Goal: Information Seeking & Learning: Learn about a topic

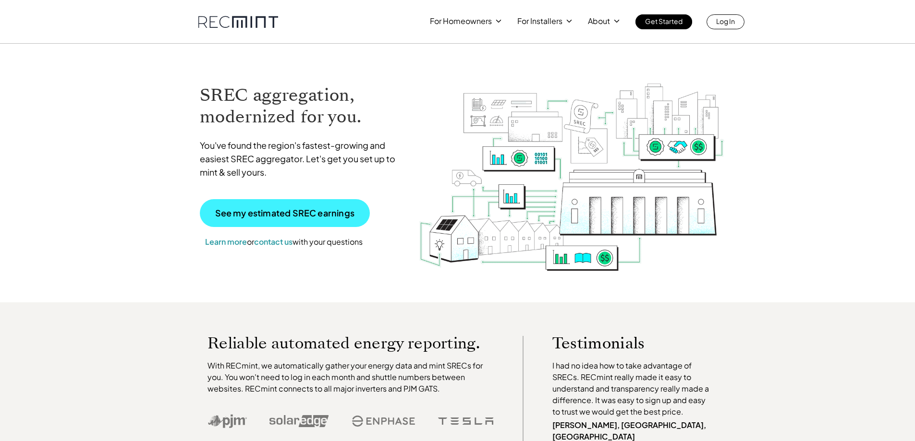
click at [306, 214] on p "See my estimated SREC earnings" at bounding box center [284, 213] width 139 height 9
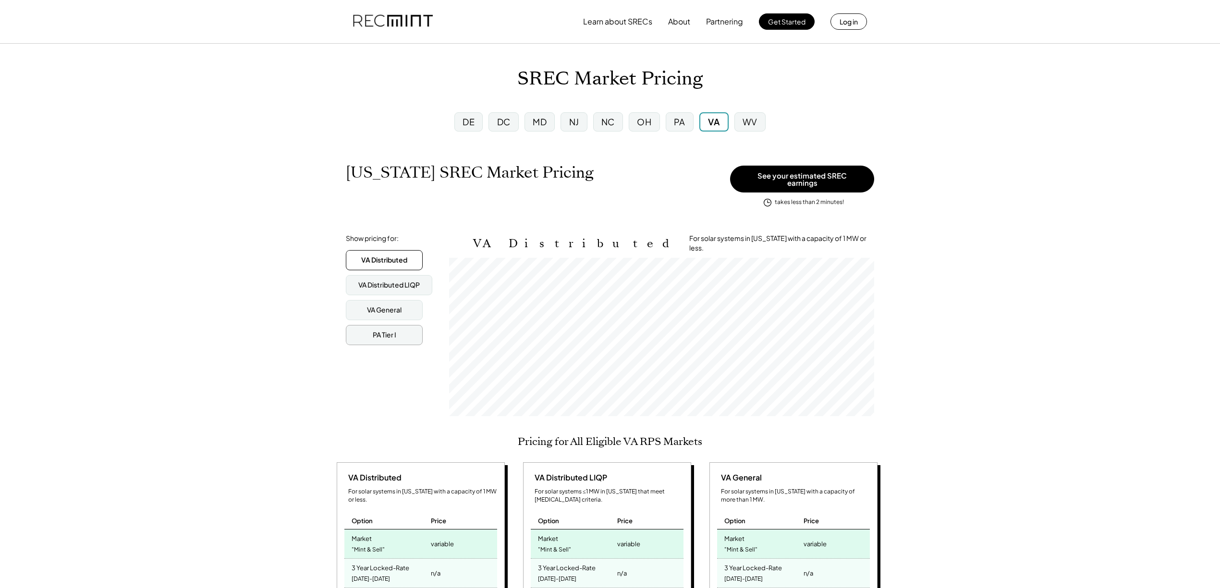
scroll to position [158, 425]
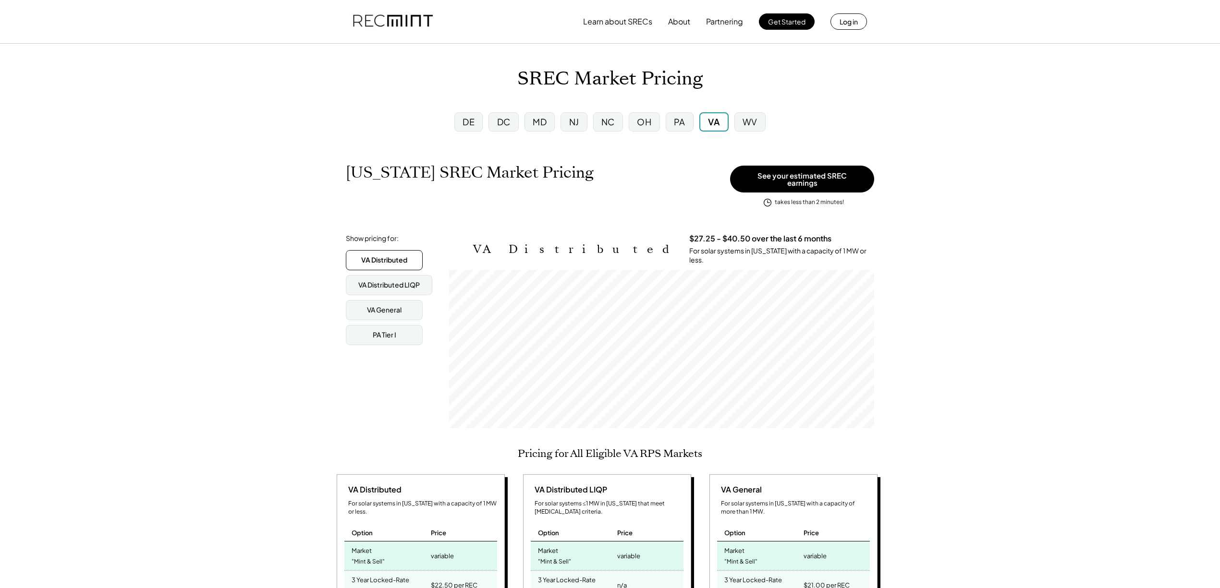
click at [540, 121] on div "MD" at bounding box center [540, 122] width 14 height 12
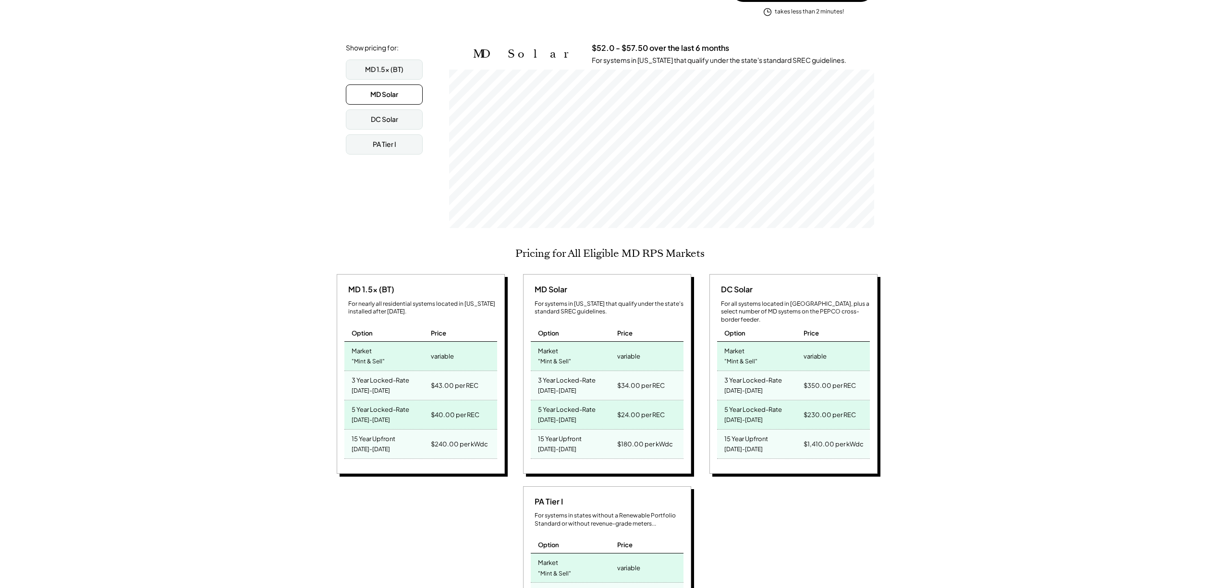
scroll to position [192, 0]
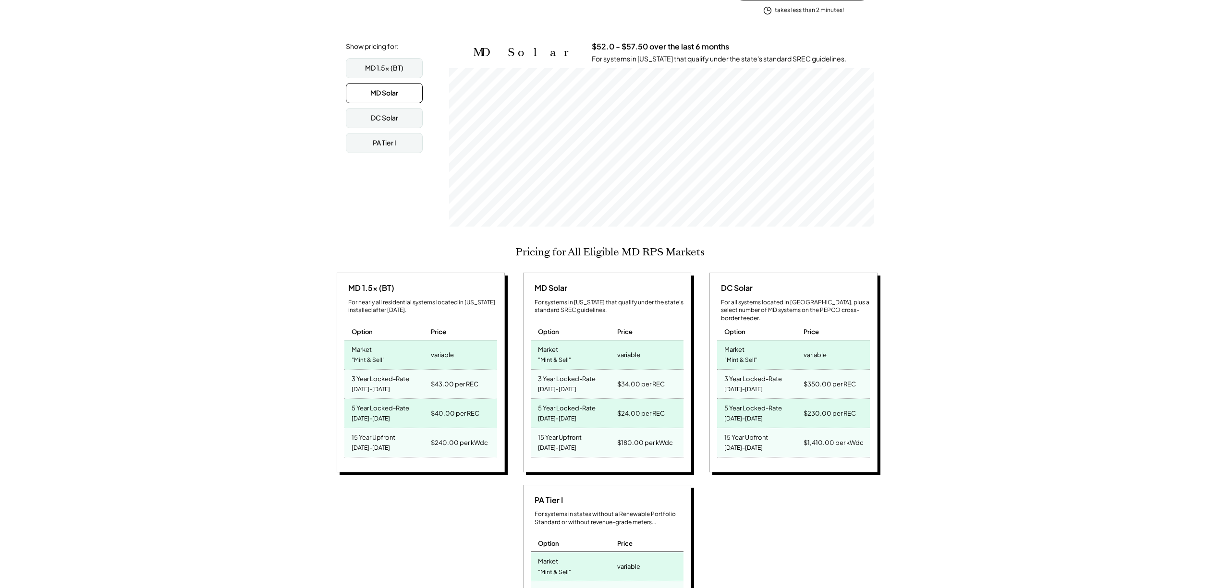
click at [611, 321] on div "Option" at bounding box center [573, 328] width 84 height 24
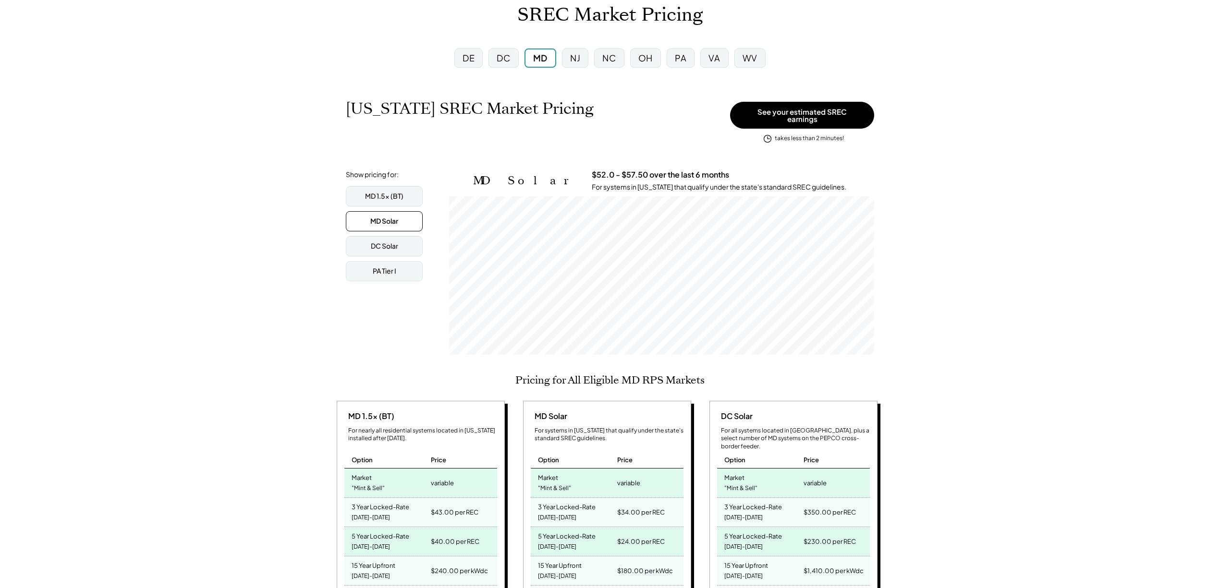
scroll to position [256, 0]
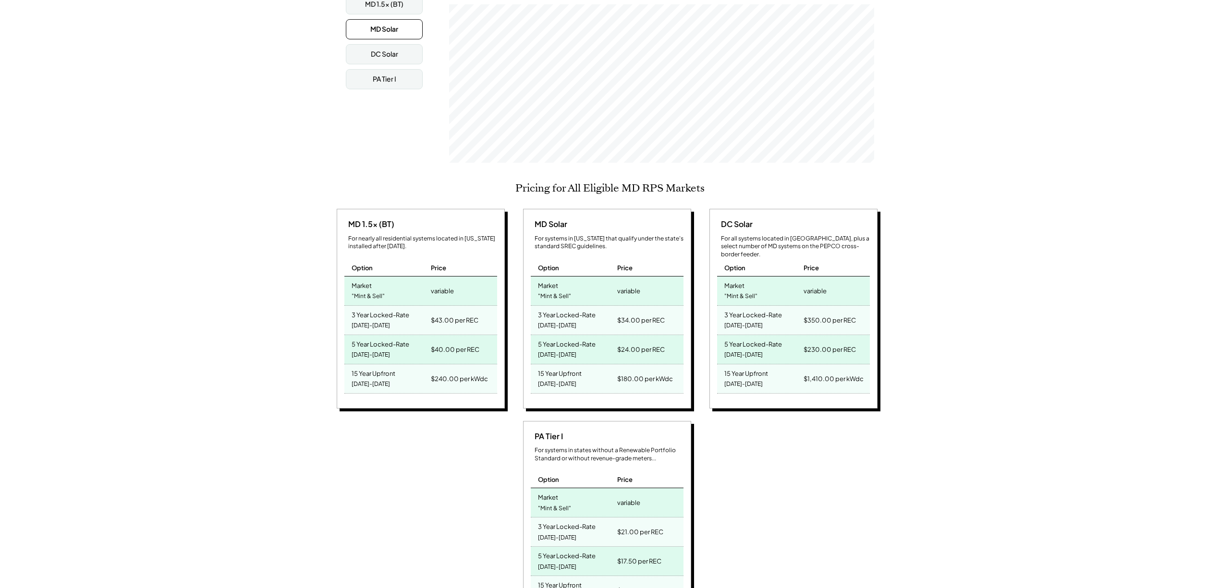
click at [428, 264] on div "Price" at bounding box center [462, 264] width 69 height 24
click at [442, 306] on div "$43.00 per REC" at bounding box center [462, 320] width 69 height 29
